Goal: Information Seeking & Learning: Learn about a topic

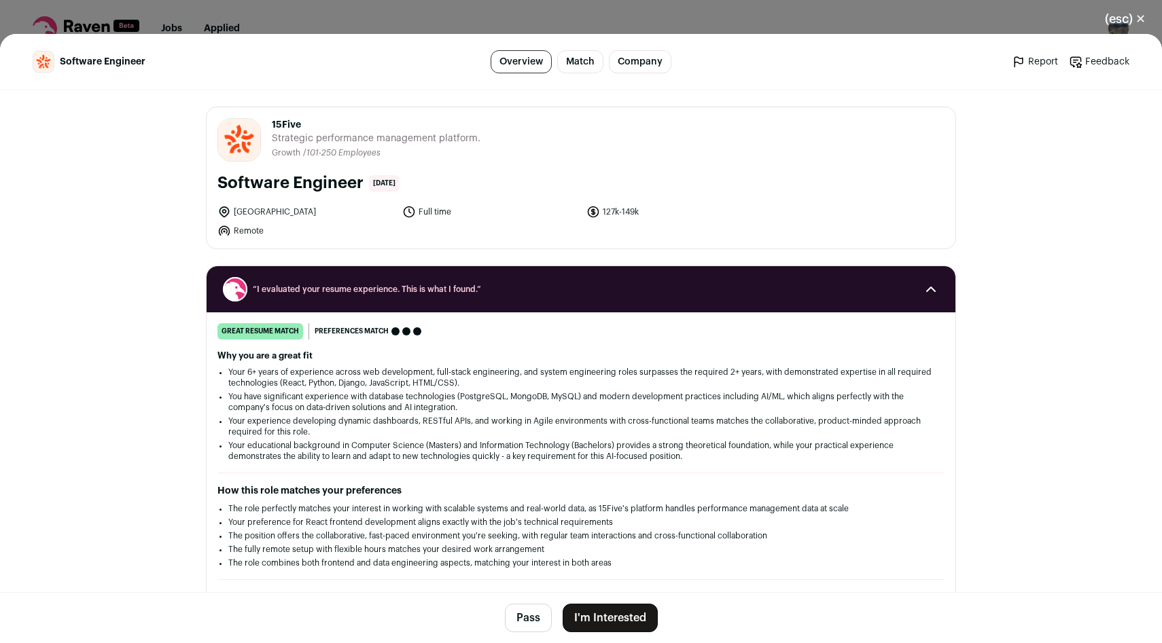
click at [1137, 19] on button "(esc) ✕" at bounding box center [1124, 19] width 73 height 30
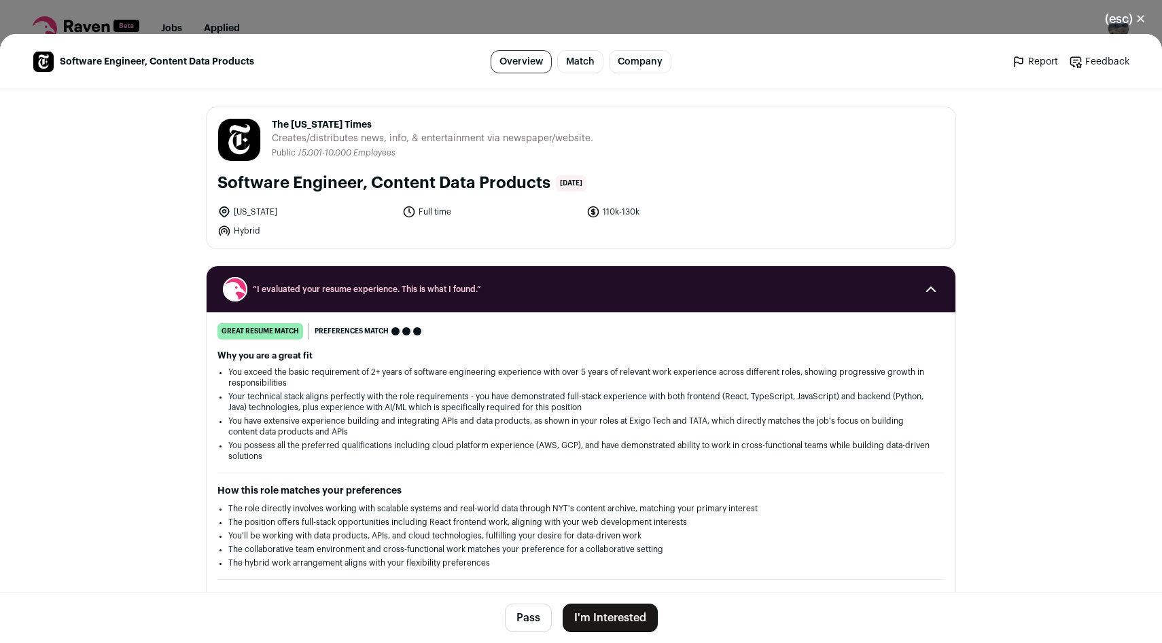
click at [1139, 18] on button "(esc) ✕" at bounding box center [1124, 19] width 73 height 30
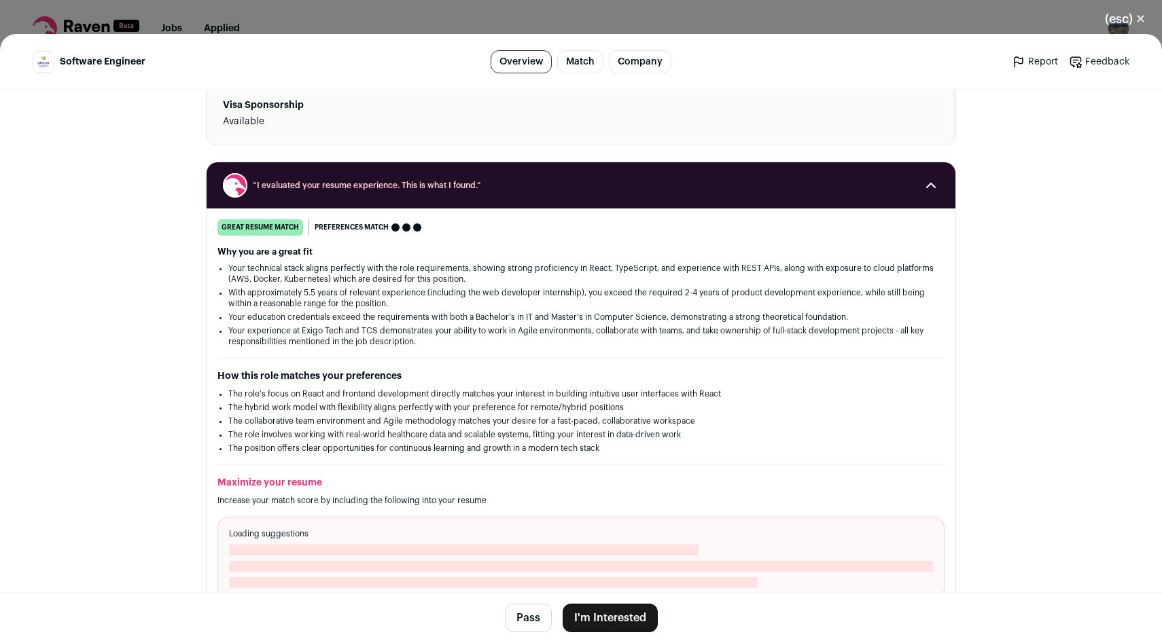
scroll to position [151, 0]
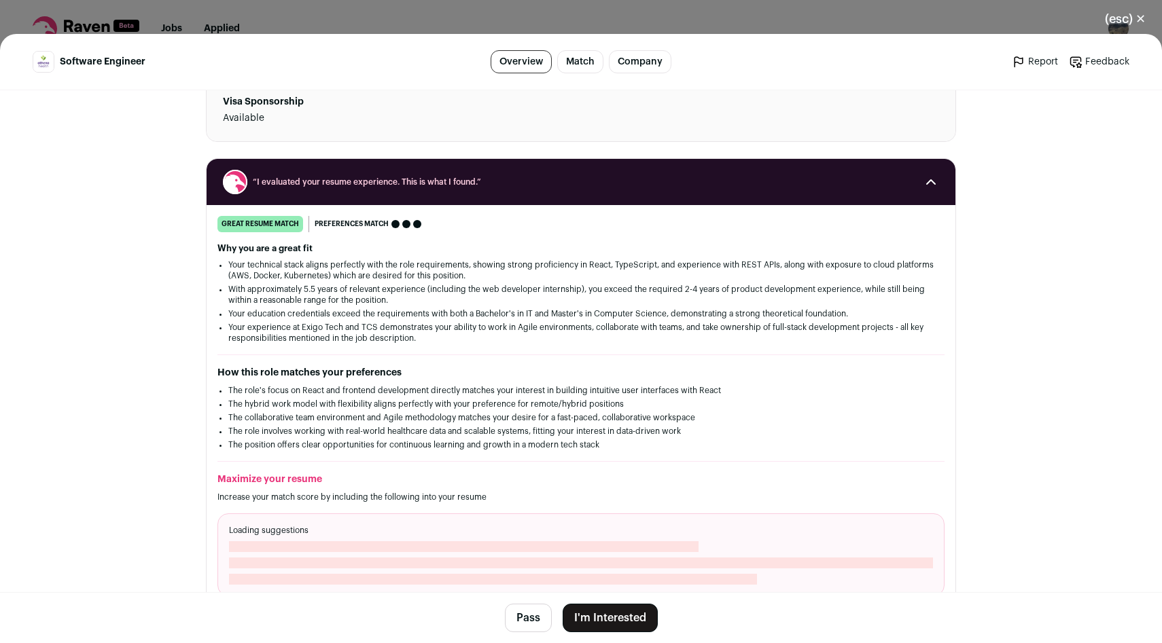
click at [586, 397] on ul "The role's focus on React and frontend development directly matches your intere…" at bounding box center [580, 417] width 705 height 65
click at [569, 409] on li "The hybrid work model with flexibility aligns perfectly with your preference fo…" at bounding box center [580, 404] width 705 height 11
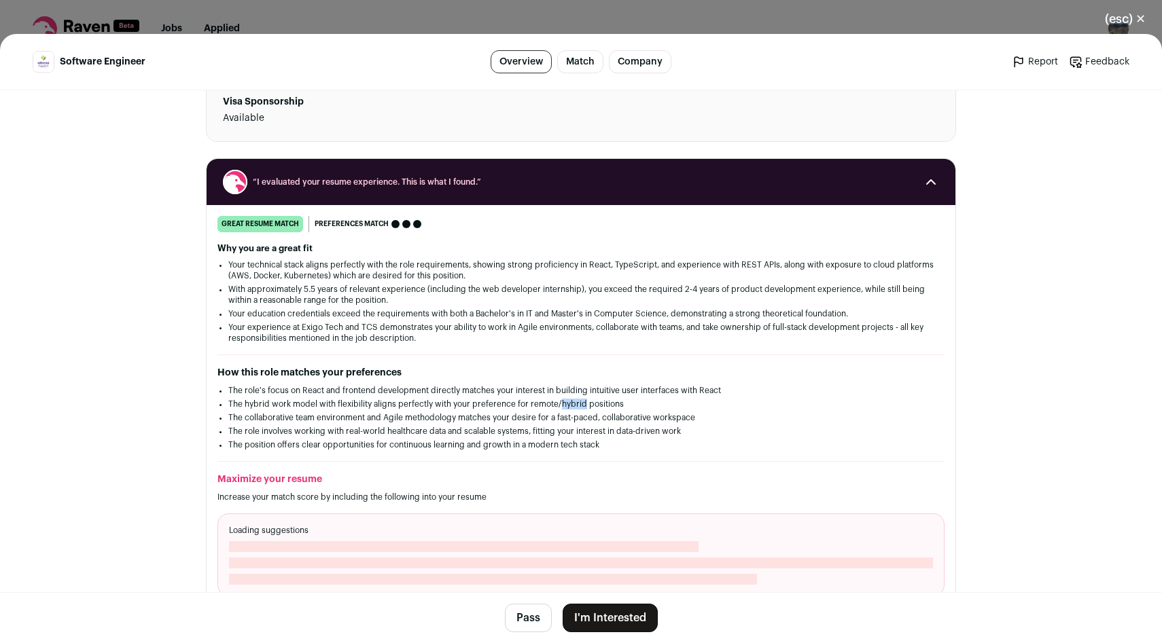
click at [569, 409] on li "The hybrid work model with flexibility aligns perfectly with your preference fo…" at bounding box center [580, 404] width 705 height 11
click at [535, 419] on li "The collaborative team environment and Agile methodology matches your desire fo…" at bounding box center [580, 417] width 705 height 11
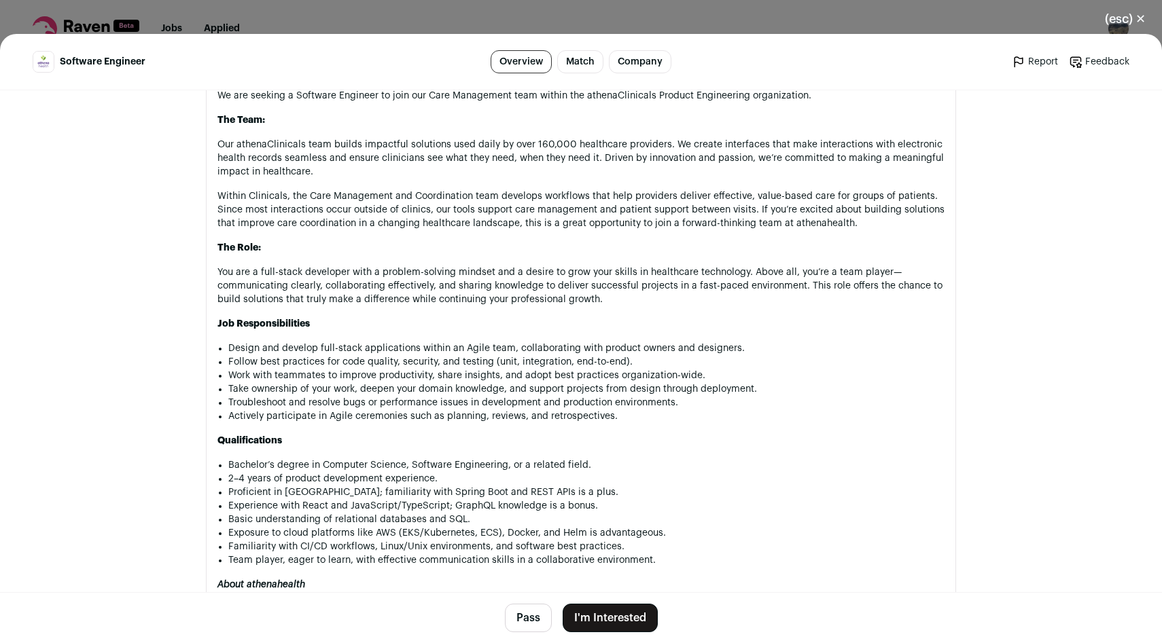
scroll to position [810, 0]
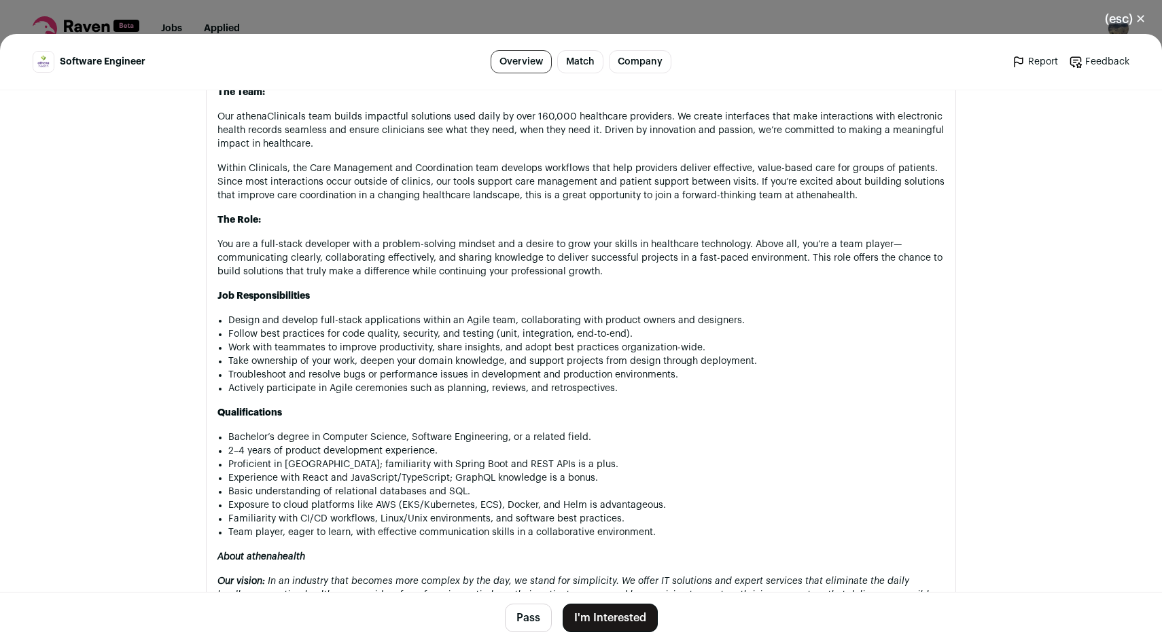
click at [457, 493] on li "Basic understanding of relational databases and SQL." at bounding box center [586, 492] width 716 height 14
click at [430, 525] on li "Familiarity with CI/CD workflows, Linux/Unix environments, and software best pr…" at bounding box center [586, 519] width 716 height 14
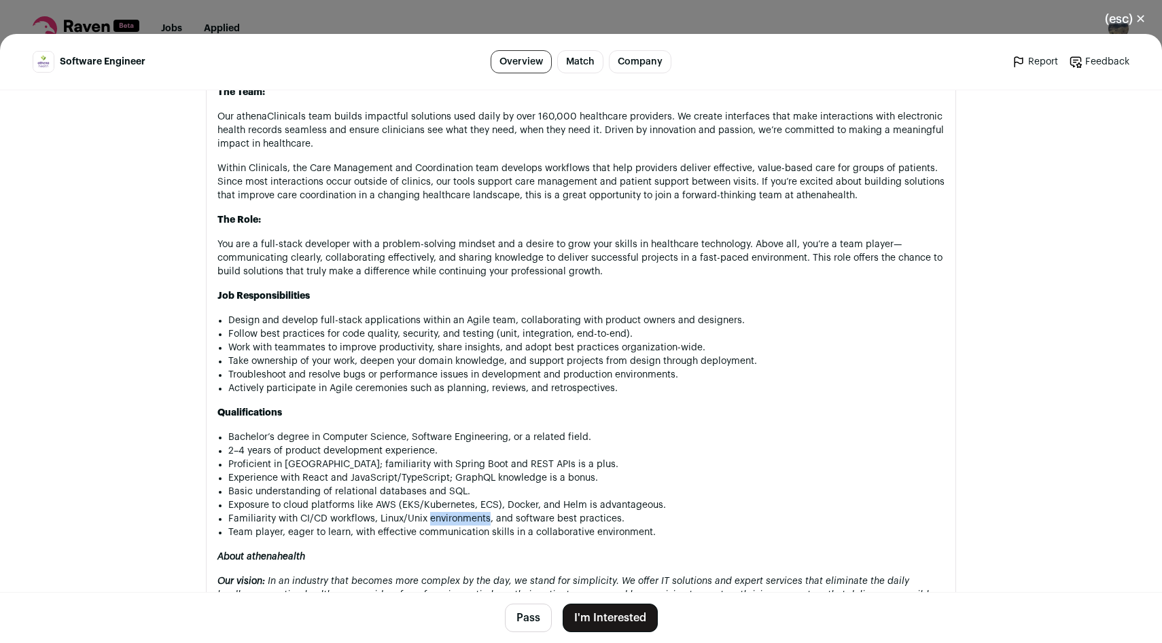
click at [430, 525] on li "Familiarity with CI/CD workflows, Linux/Unix environments, and software best pr…" at bounding box center [586, 519] width 716 height 14
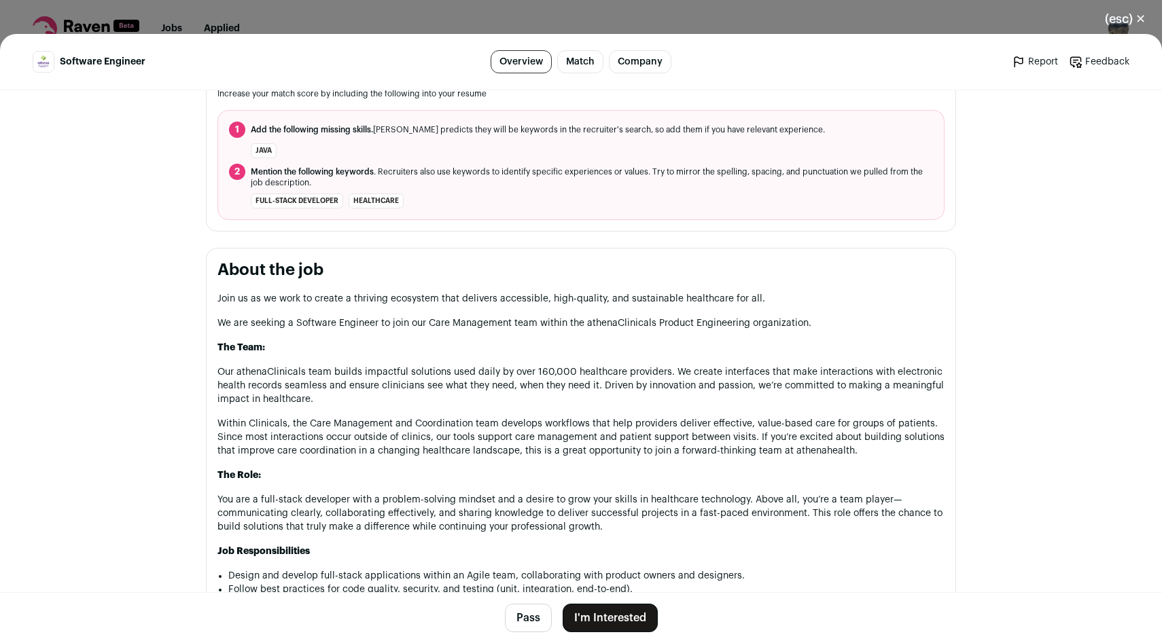
scroll to position [0, 0]
